Goal: Communication & Community: Answer question/provide support

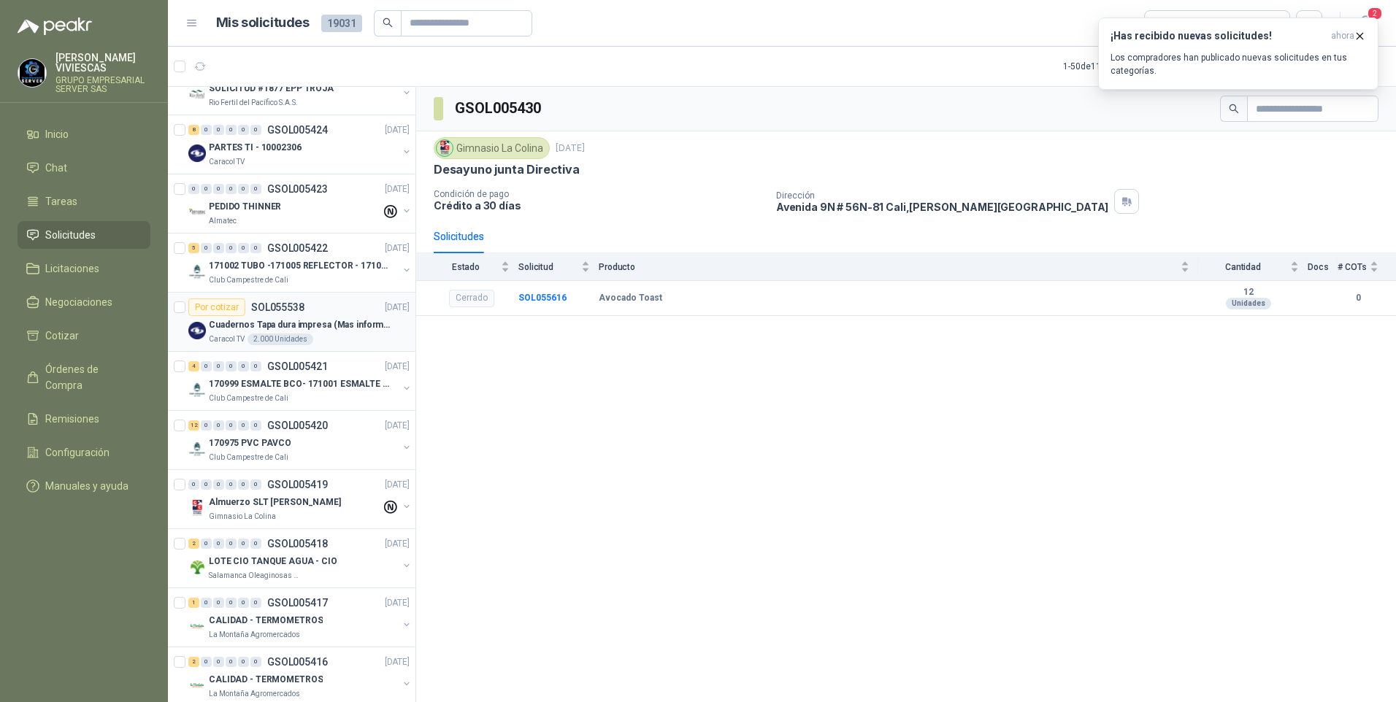
scroll to position [1314, 0]
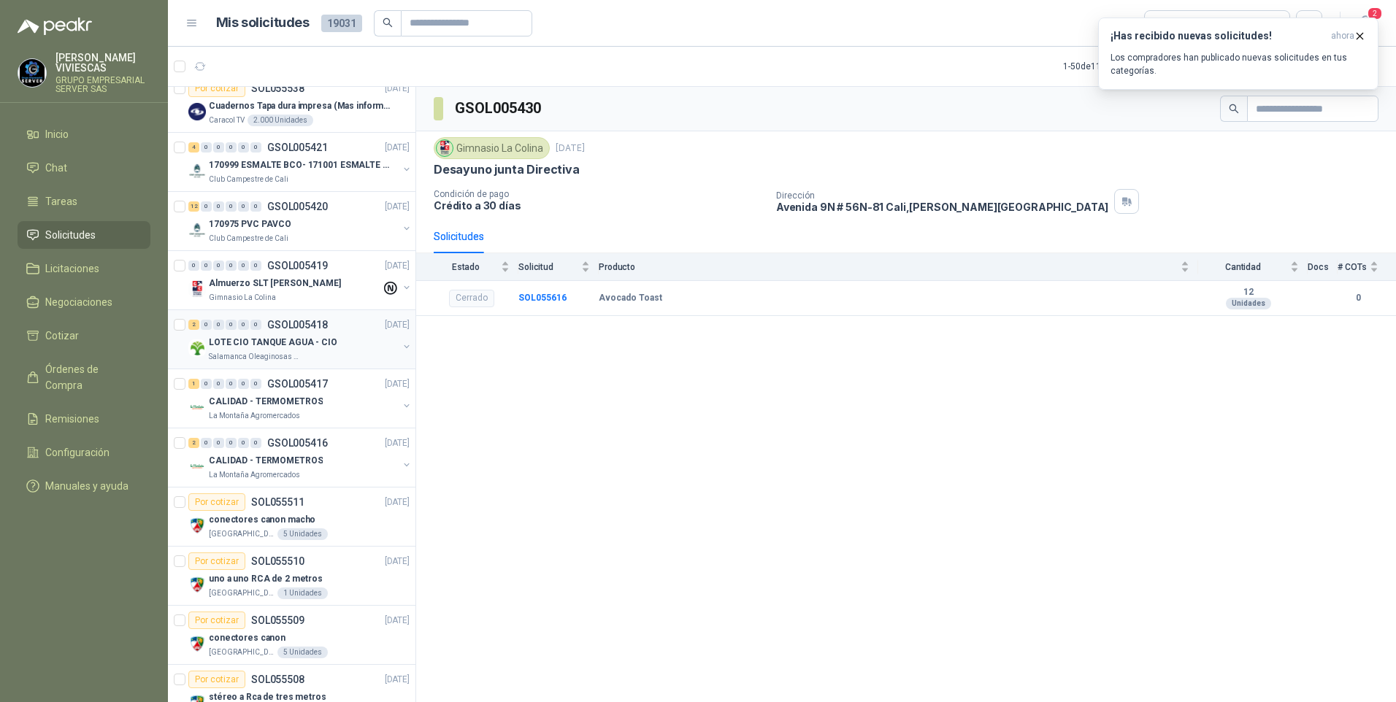
click at [261, 345] on p "LOTE CIO TANQUE AGUA - CIO" at bounding box center [273, 343] width 128 height 14
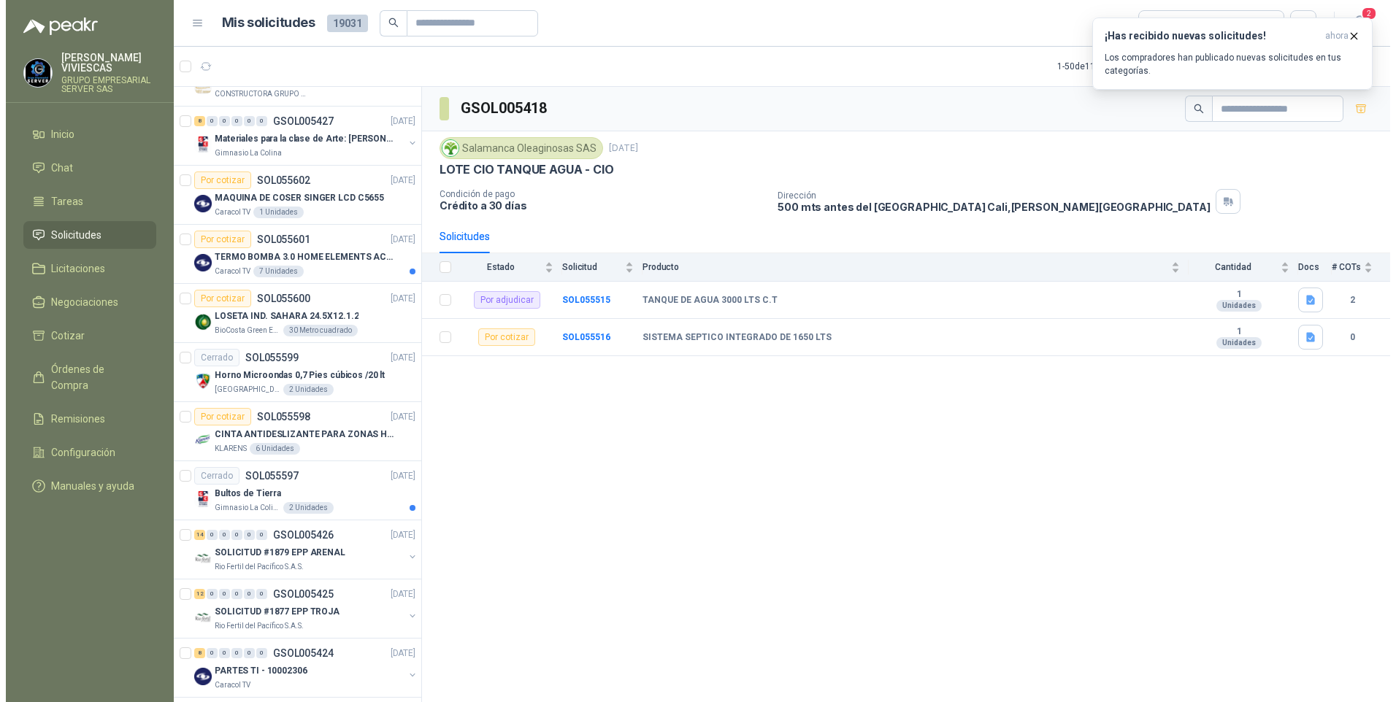
scroll to position [292, 0]
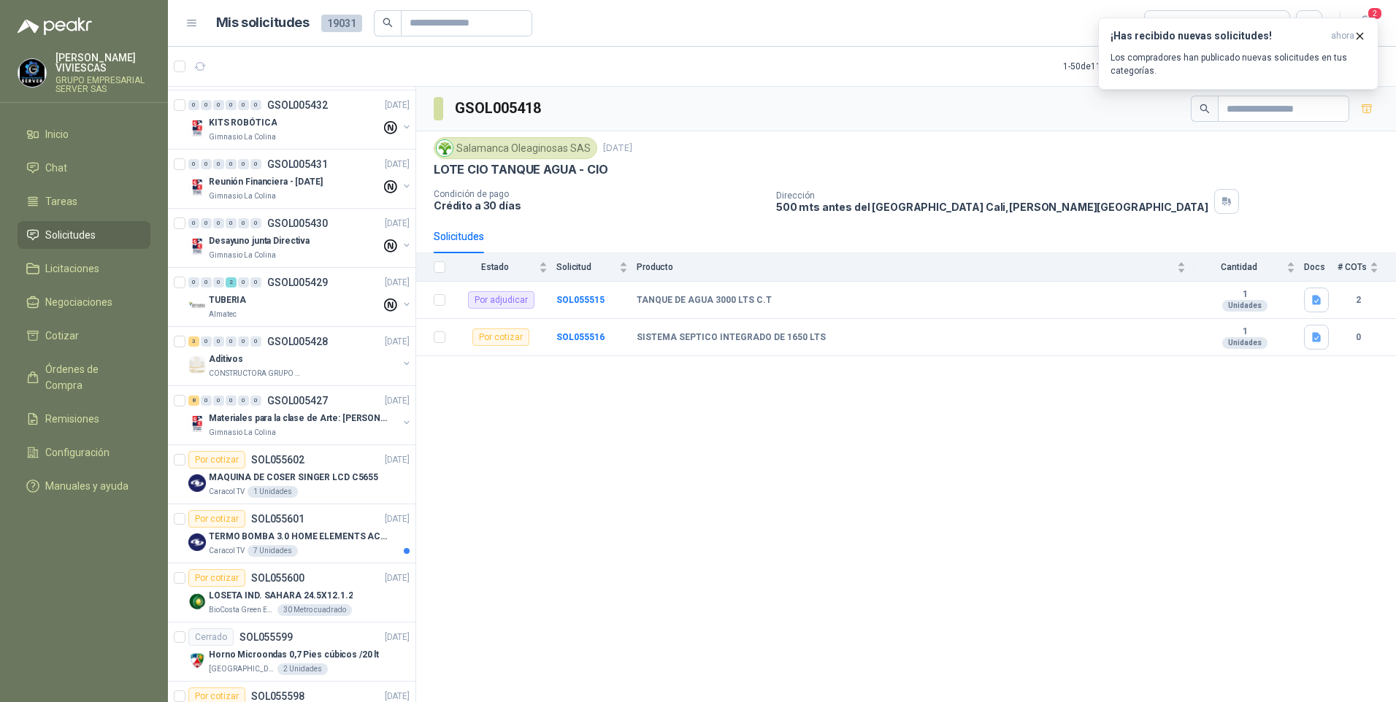
drag, startPoint x: 884, startPoint y: 555, endPoint x: 865, endPoint y: 537, distance: 26.3
click at [883, 554] on div "GSOL005418 Salamanca Oleaginosas SAS [DATE] LOTE CIO TANQUE AGUA - CIO Condició…" at bounding box center [906, 397] width 980 height 621
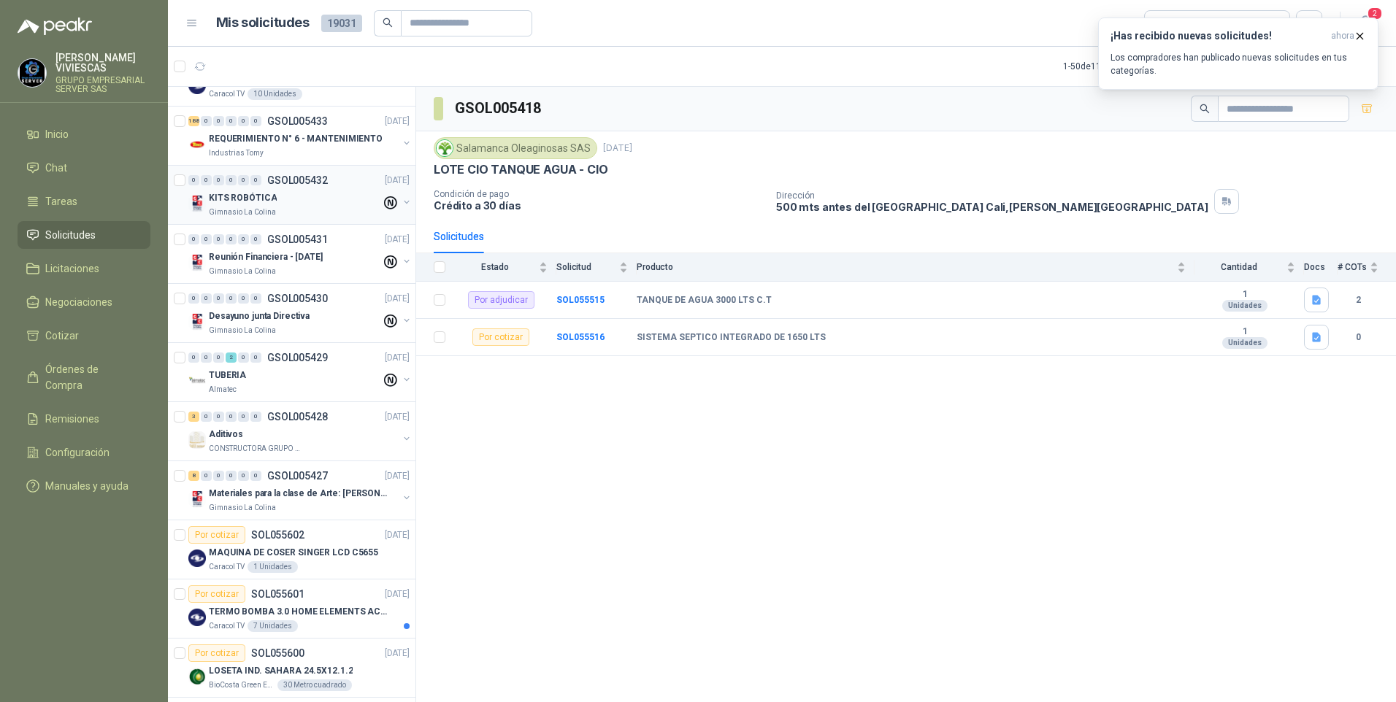
scroll to position [0, 0]
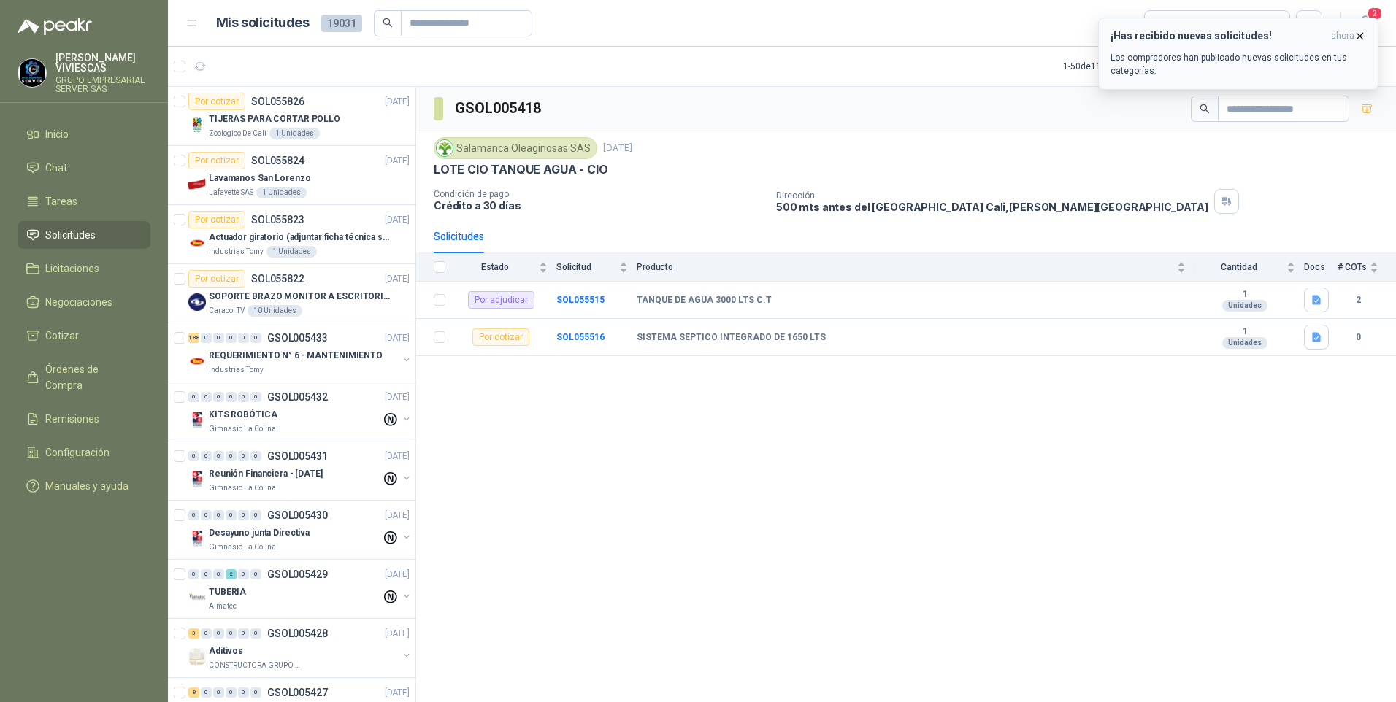
click at [1365, 38] on icon "button" at bounding box center [1360, 36] width 12 height 12
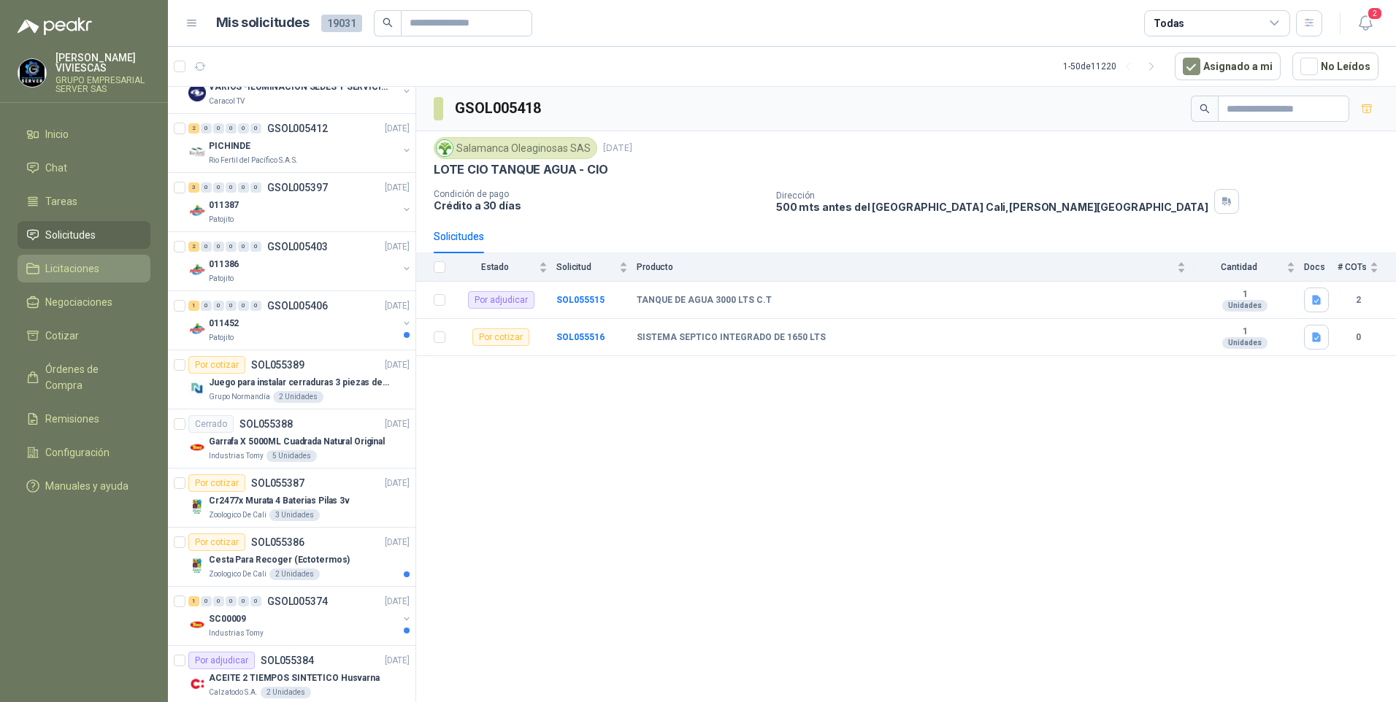
scroll to position [2263, 0]
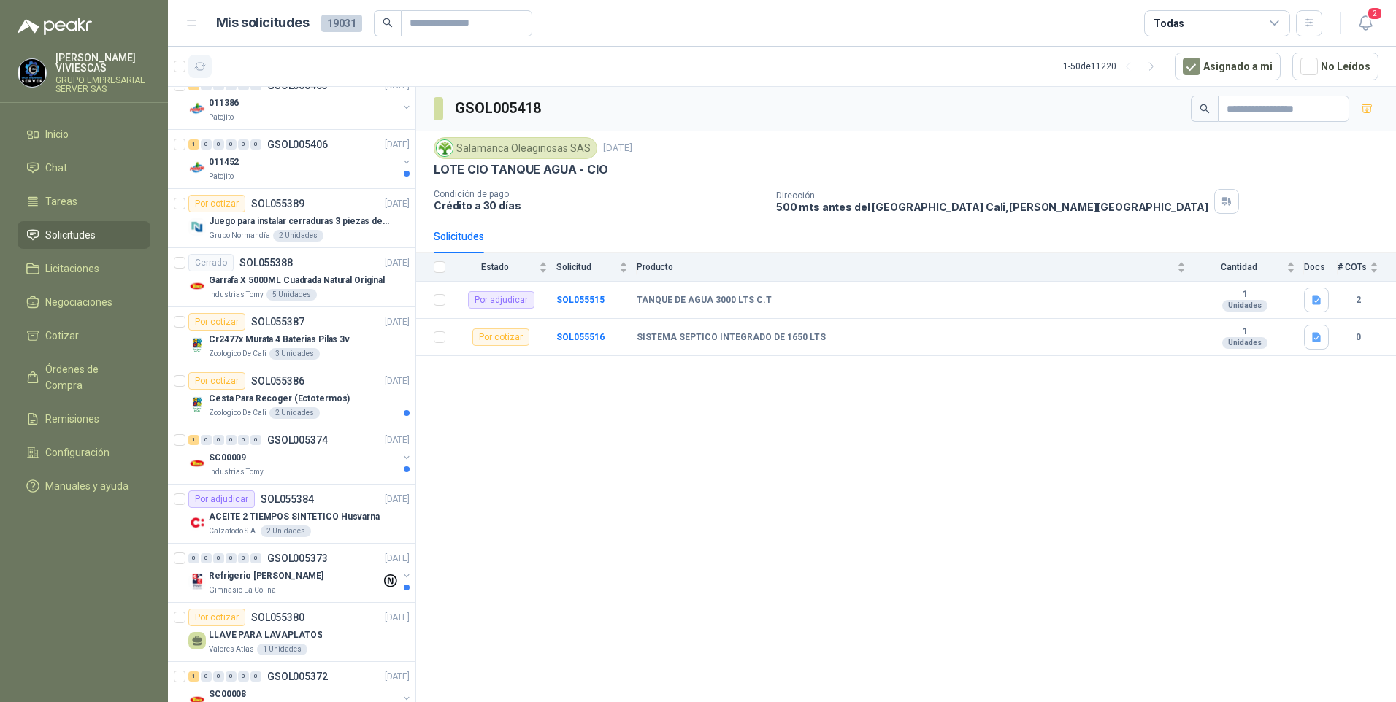
click at [206, 68] on icon "button" at bounding box center [200, 67] width 12 height 12
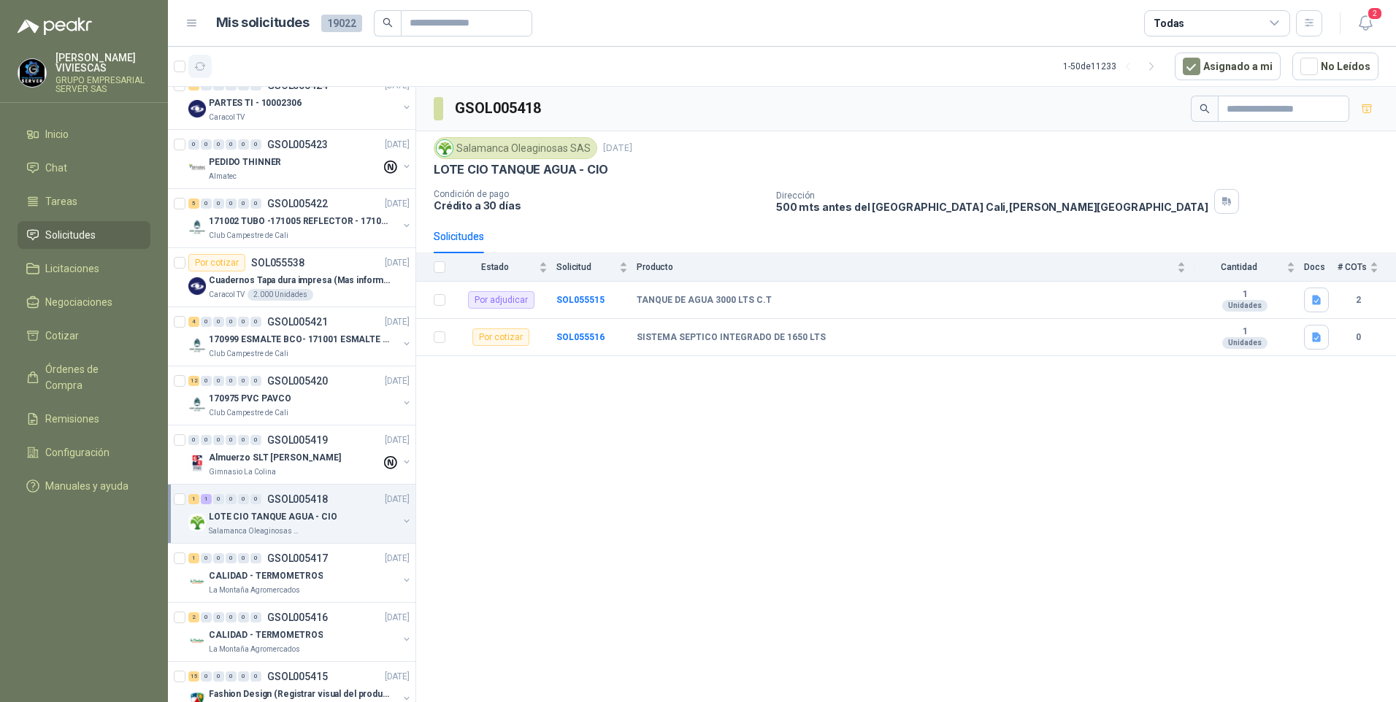
click at [205, 67] on icon "button" at bounding box center [200, 67] width 12 height 12
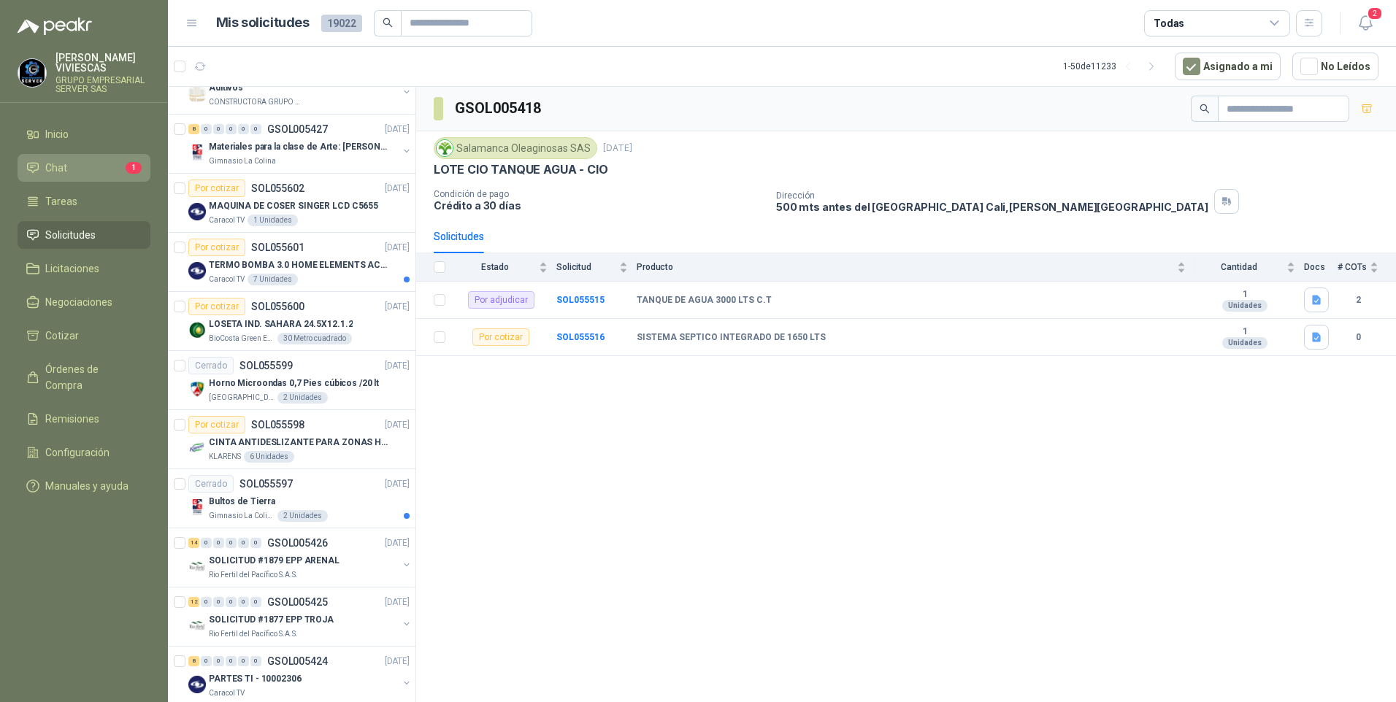
scroll to position [1679, 0]
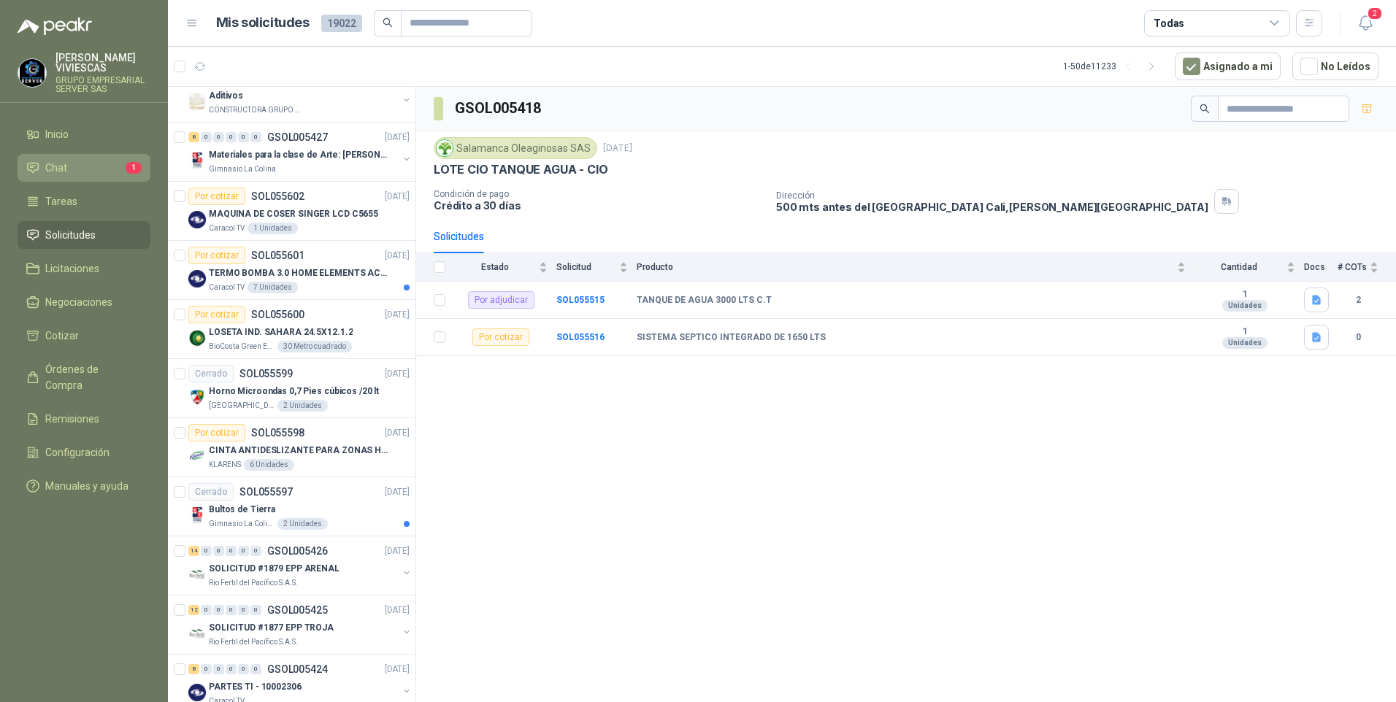
click at [75, 169] on li "Chat 1" at bounding box center [83, 168] width 115 height 16
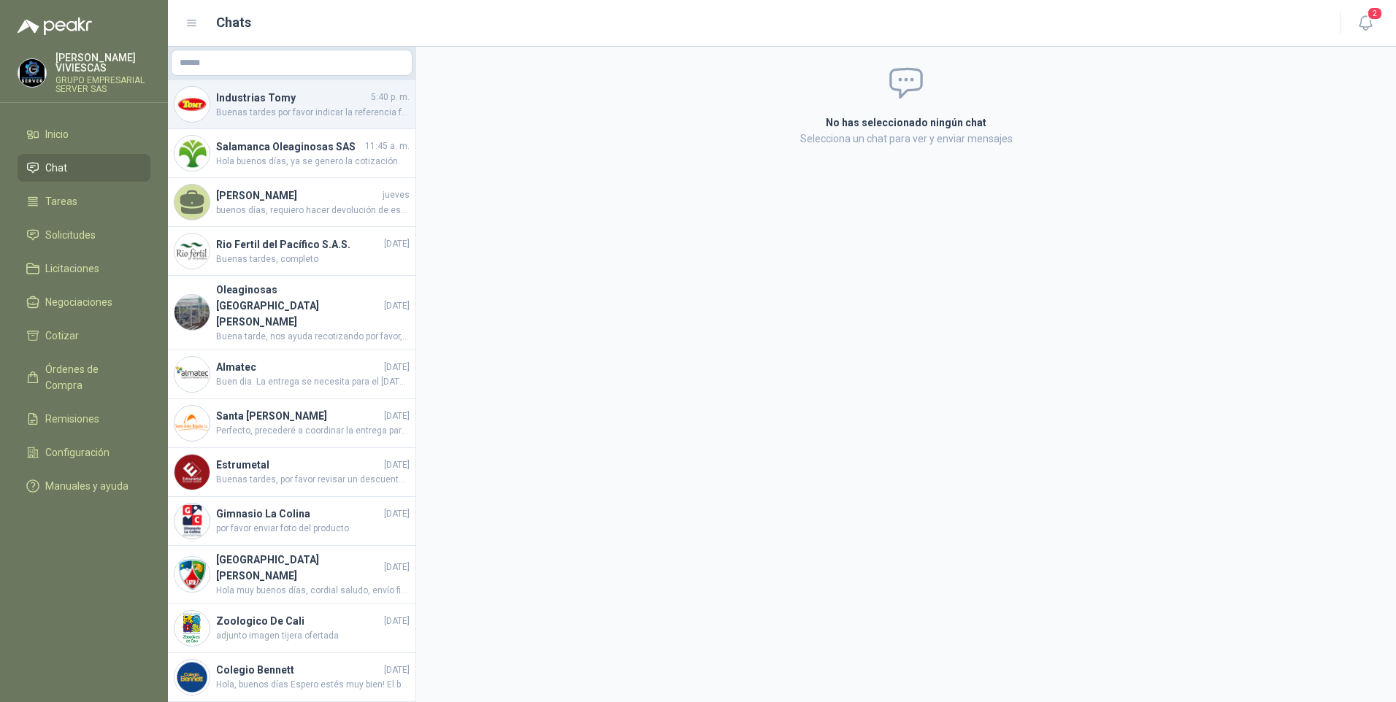
click at [299, 104] on h4 "Industrias Tomy" at bounding box center [292, 98] width 152 height 16
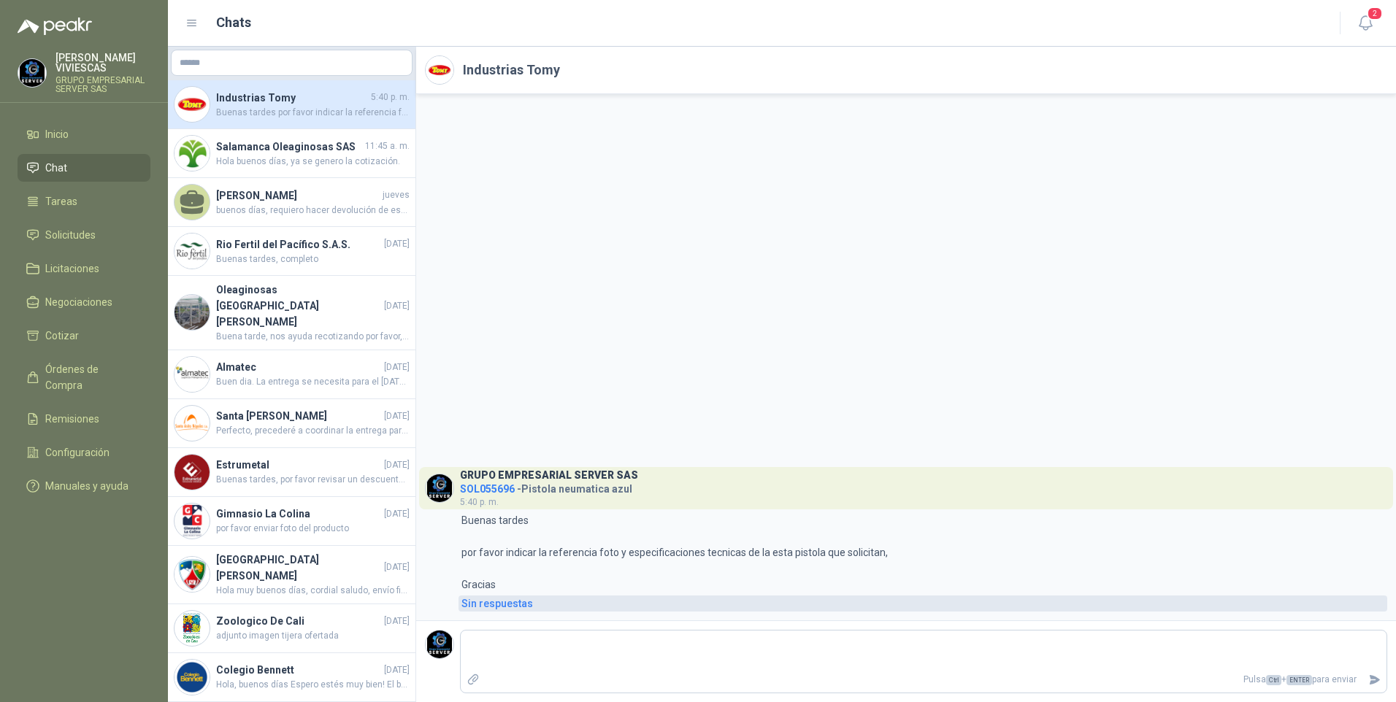
click at [507, 606] on div "Sin respuestas" at bounding box center [497, 604] width 72 height 16
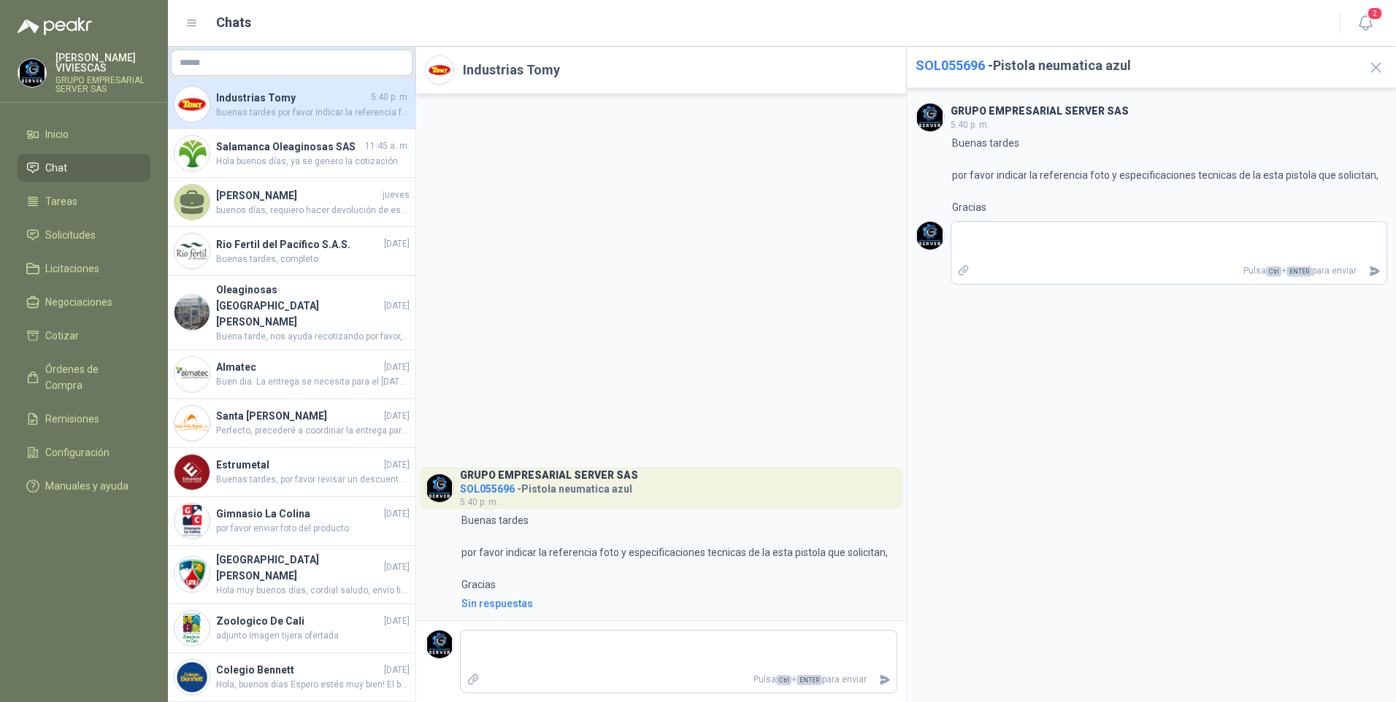
click at [1165, 504] on div "GRUPO EMPRESARIAL SERVER SAS 5:40 p. m. 5:40 Buenas tardes por favor indicar la…" at bounding box center [1152, 395] width 490 height 614
click at [279, 107] on span "Buenas tardes por favor indicar la referencia foto y especificaciones tecnicas …" at bounding box center [312, 113] width 193 height 14
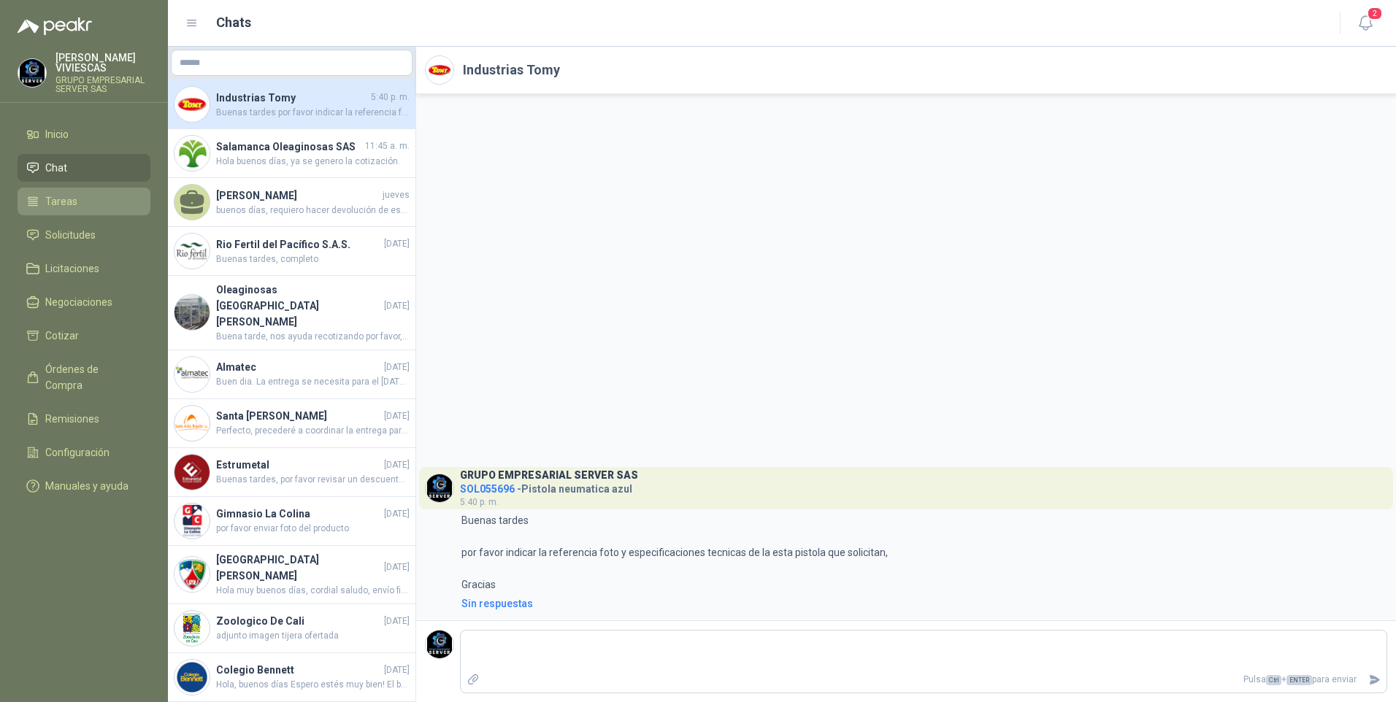
click at [68, 201] on span "Tareas" at bounding box center [61, 201] width 32 height 16
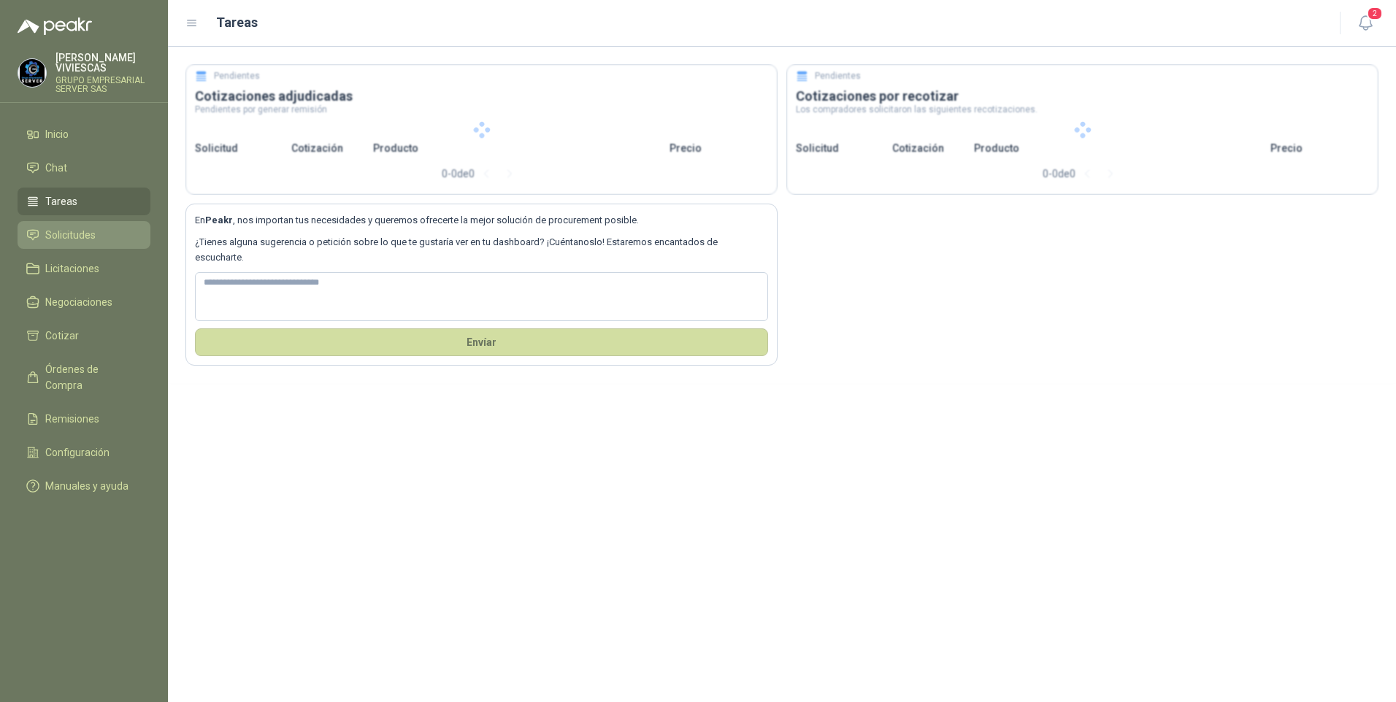
click at [55, 227] on span "Solicitudes" at bounding box center [70, 235] width 50 height 16
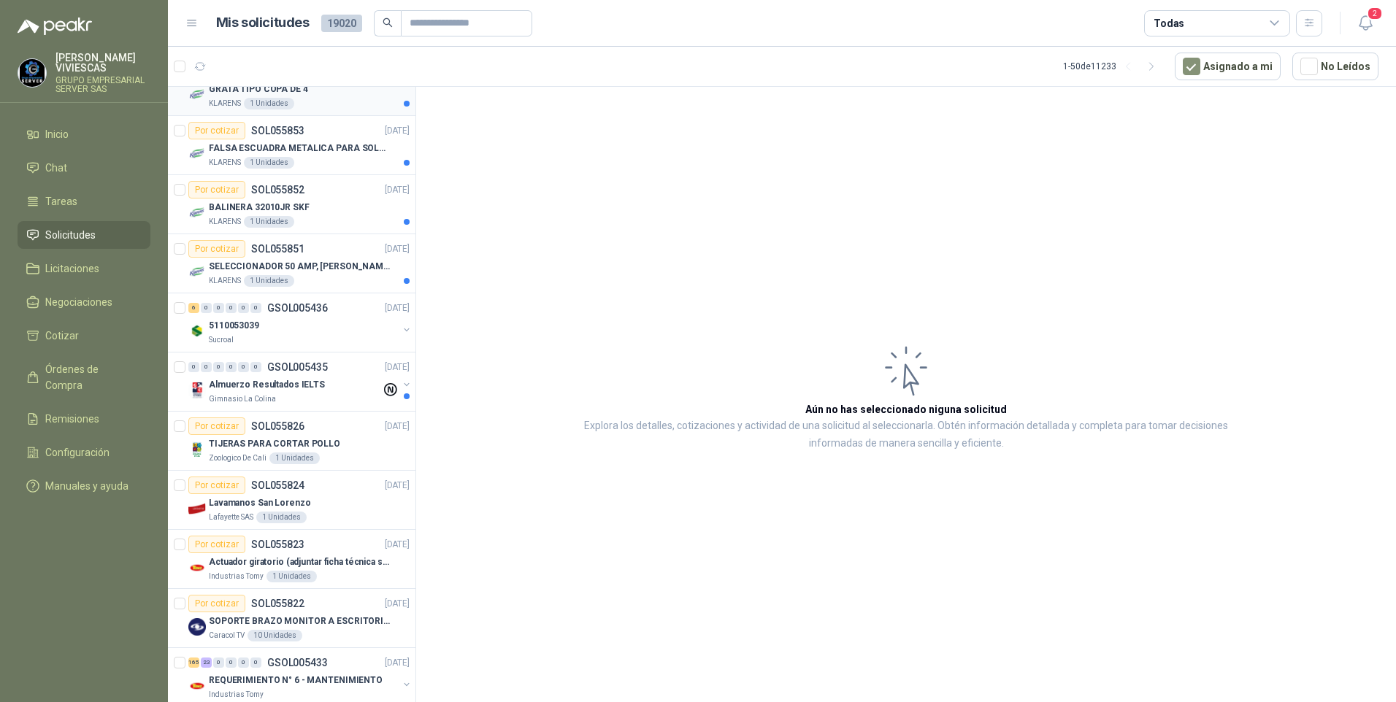
scroll to position [876, 0]
